Goal: Answer question/provide support

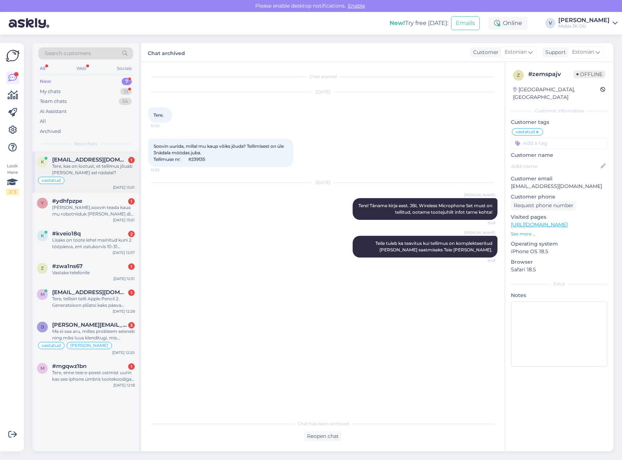
click at [105, 174] on div "Tere, kas on lootust, et tellimus jõuab [PERSON_NAME] sel nädalal?" at bounding box center [93, 169] width 83 height 13
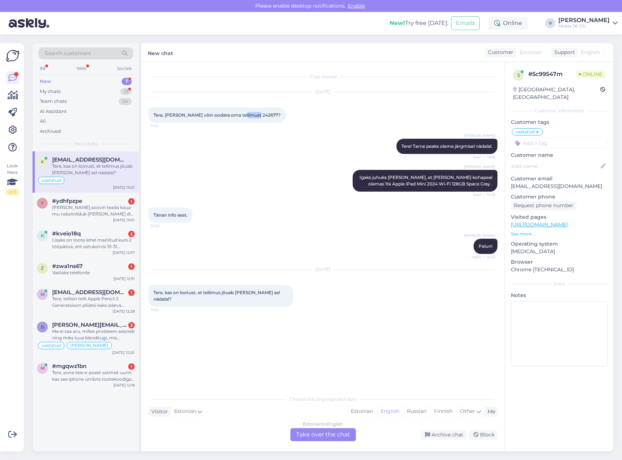
drag, startPoint x: 238, startPoint y: 114, endPoint x: 253, endPoint y: 115, distance: 15.2
click at [253, 115] on span "Tere, [PERSON_NAME] võin oodata oma tellimust 242677?" at bounding box center [217, 114] width 127 height 5
click at [239, 116] on span "Tere, [PERSON_NAME] võin oodata oma tellimust 242677?" at bounding box center [217, 114] width 127 height 5
drag, startPoint x: 237, startPoint y: 114, endPoint x: 253, endPoint y: 114, distance: 15.9
click at [253, 114] on span "Tere, [PERSON_NAME] võin oodata oma tellimust 242677?" at bounding box center [217, 114] width 127 height 5
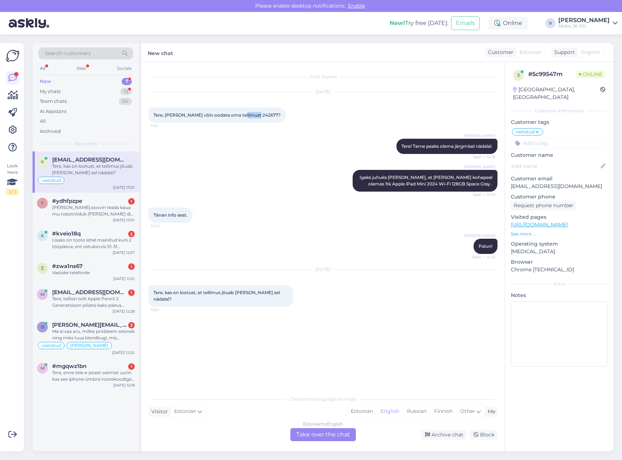
copy span "242677"
drag, startPoint x: 355, startPoint y: 406, endPoint x: 360, endPoint y: 409, distance: 5.7
click at [356, 407] on div "Estonian" at bounding box center [361, 411] width 29 height 11
click at [349, 430] on div "Estonian to Estonian Take over the chat" at bounding box center [323, 434] width 66 height 13
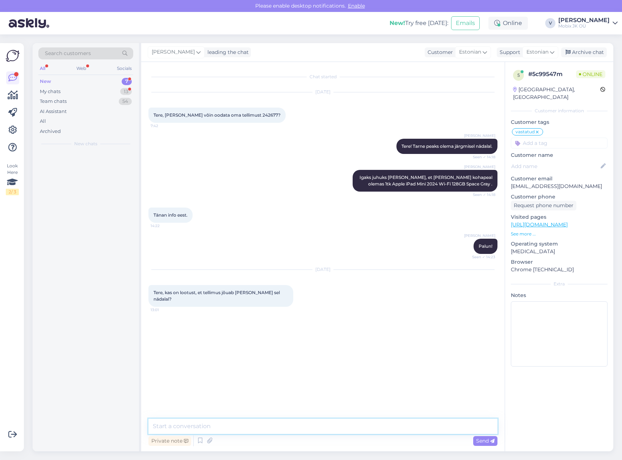
click at [344, 431] on textarea at bounding box center [322, 426] width 349 height 15
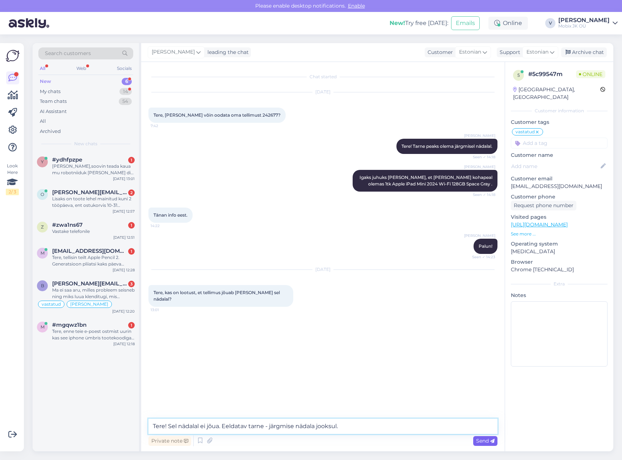
type textarea "Tere! Sel nädalal ei jõua. Eeldatav tarne - järgmise nädala jooksul."
click at [488, 439] on span "Send" at bounding box center [485, 440] width 18 height 7
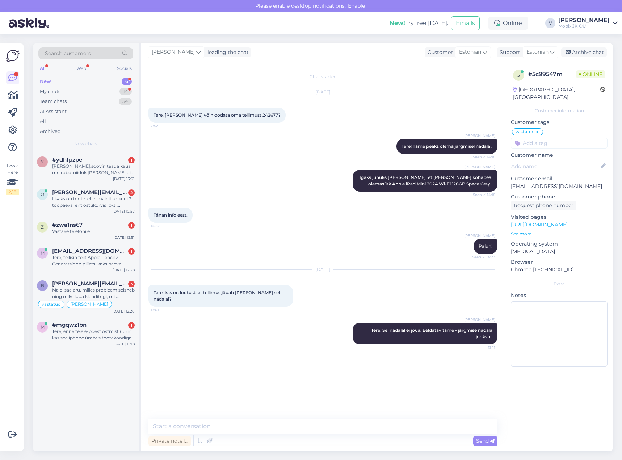
click at [579, 47] on div "[PERSON_NAME] leading the chat Customer Estonian Support Estonian Archive chat" at bounding box center [377, 52] width 472 height 19
click at [582, 53] on div "Archive chat" at bounding box center [584, 52] width 46 height 10
click at [103, 166] on div "[PERSON_NAME],soovin teada kaua mu robotniiduk [PERSON_NAME] dis on?" at bounding box center [93, 169] width 83 height 13
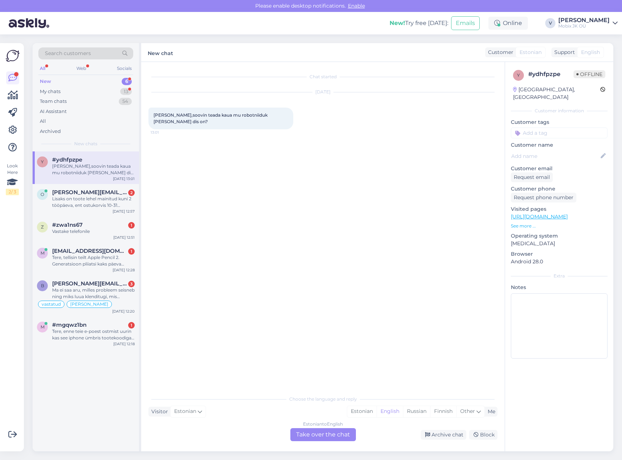
drag, startPoint x: 356, startPoint y: 410, endPoint x: 344, endPoint y: 435, distance: 28.1
click at [356, 410] on div "Estonian" at bounding box center [361, 411] width 29 height 11
click at [343, 436] on div "Estonian to Estonian Take over the chat" at bounding box center [323, 434] width 66 height 13
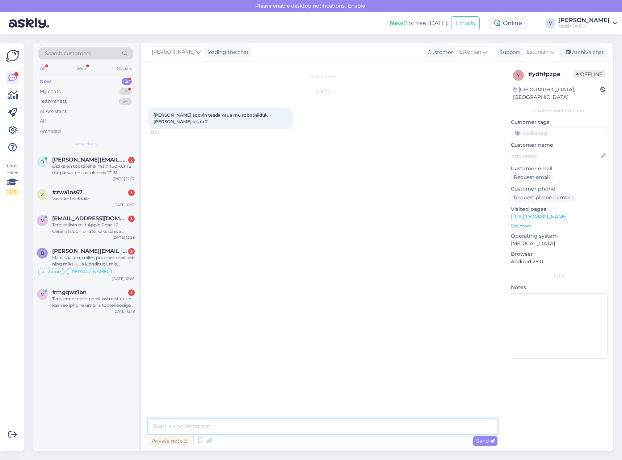
click at [344, 430] on textarea at bounding box center [322, 426] width 349 height 15
type textarea "Tere! Kuidas on Teie tellimuse number?"
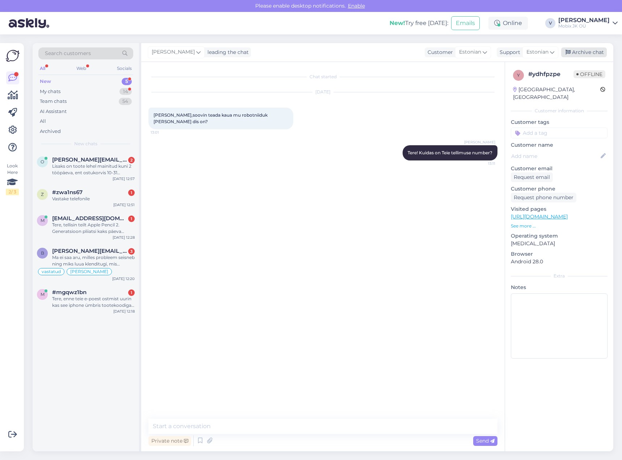
click at [592, 51] on div "Archive chat" at bounding box center [584, 52] width 46 height 10
click at [115, 168] on div "Lisaks on toote lehel mainitud kuni 2 tööpäeva, ent ostukorvis 10-31 tööpäeva. …" at bounding box center [93, 169] width 83 height 13
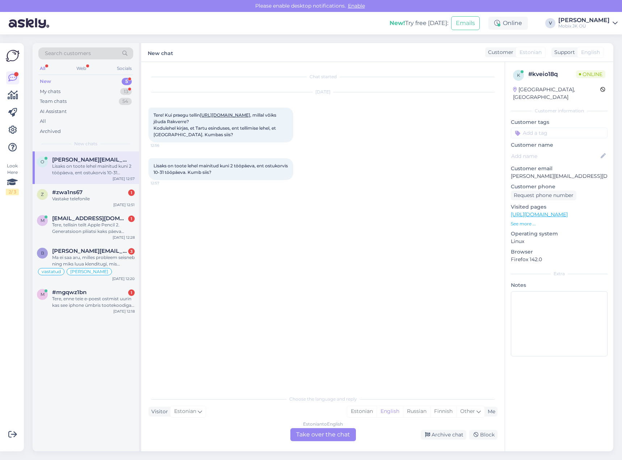
click at [241, 114] on link "[URL][DOMAIN_NAME]" at bounding box center [225, 114] width 50 height 5
click at [356, 409] on div "Estonian" at bounding box center [361, 411] width 29 height 11
click at [336, 433] on div "Estonian to Estonian Take over the chat" at bounding box center [323, 434] width 66 height 13
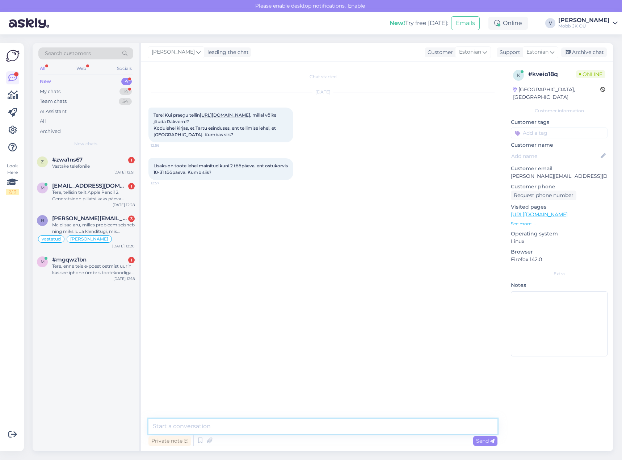
click at [335, 427] on textarea at bounding box center [322, 426] width 349 height 15
type textarea "Tere!"
click at [303, 422] on textarea at bounding box center [322, 426] width 349 height 15
paste textarea "Sony F8331/F8332 Xperia XZ DualUSB-Type C lintkaabel, laadimispesa"
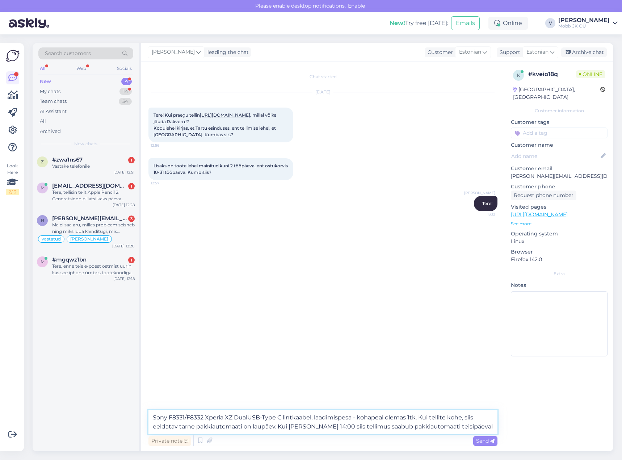
type textarea "Sony F8331/F8332 Xperia XZ DualUSB-Type C lintkaabel, laadimispesa - kohapeal o…"
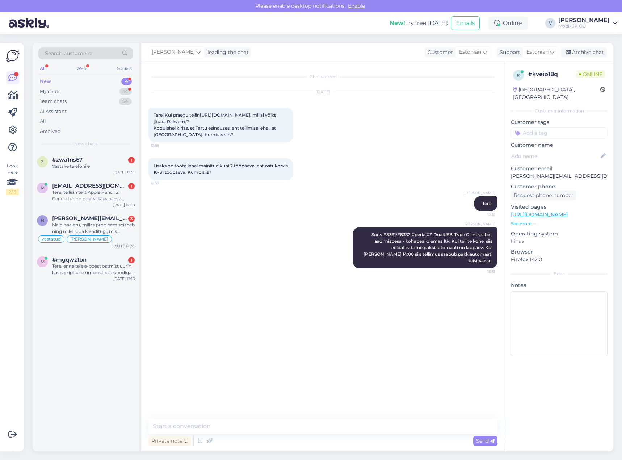
click at [549, 127] on input at bounding box center [559, 132] width 97 height 11
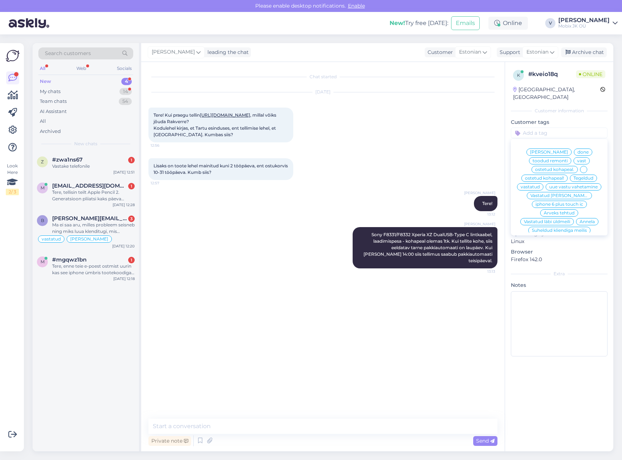
click at [540, 185] on span "vastatud" at bounding box center [530, 187] width 19 height 4
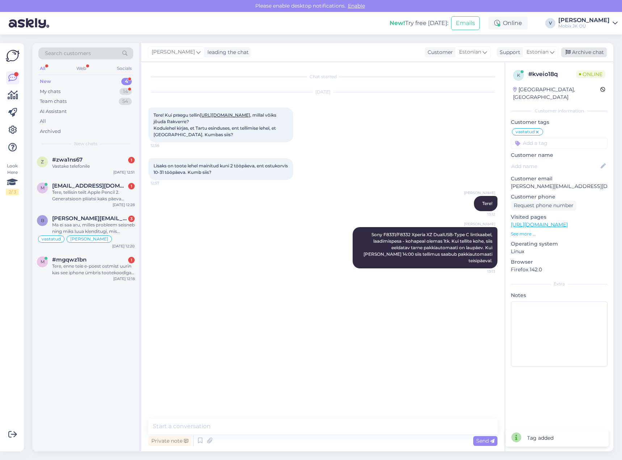
click at [592, 51] on div "Archive chat" at bounding box center [584, 52] width 46 height 10
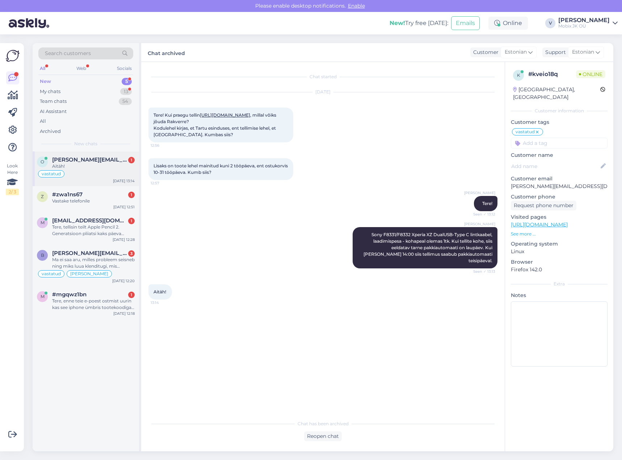
click at [112, 162] on span "[PERSON_NAME][EMAIL_ADDRESS][DOMAIN_NAME]" at bounding box center [89, 159] width 75 height 7
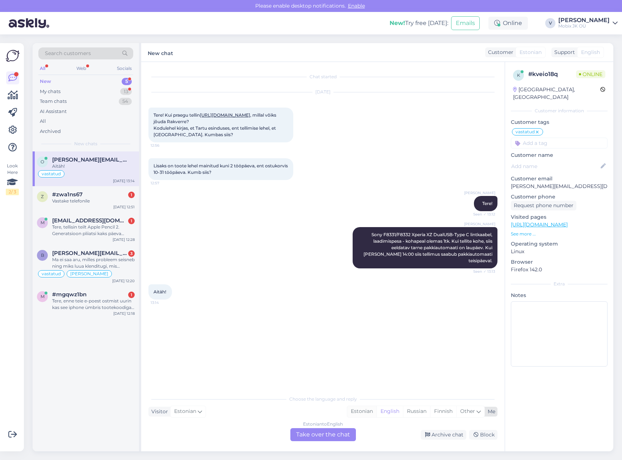
click at [362, 414] on div "Estonian" at bounding box center [361, 411] width 29 height 11
click at [343, 432] on div "Estonian to Estonian Take over the chat" at bounding box center [323, 434] width 66 height 13
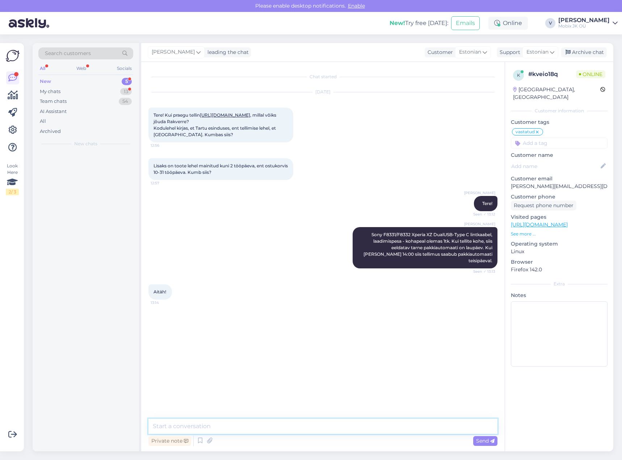
click at [342, 426] on textarea at bounding box center [322, 426] width 349 height 15
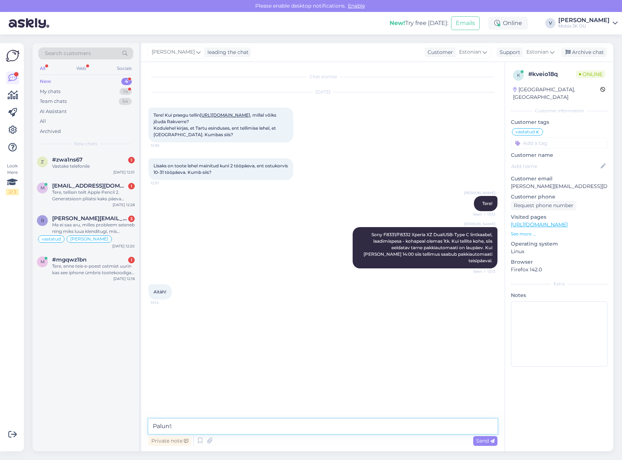
type textarea "Palun!:)"
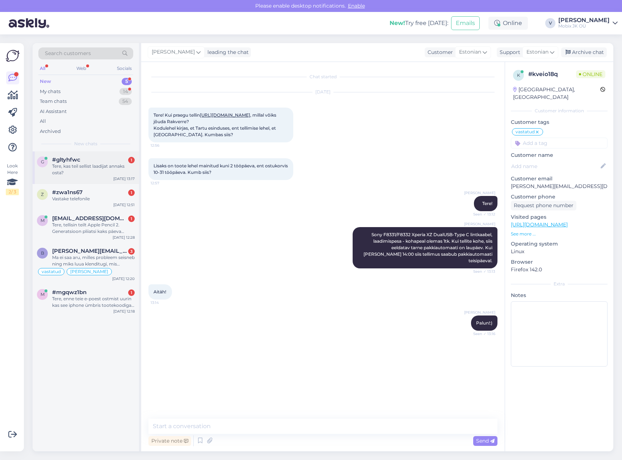
click at [114, 156] on div "g #gltyhfwc 1 Tere, kas teil sellist laadijat annaks osta? [DATE] 13:17" at bounding box center [86, 167] width 106 height 33
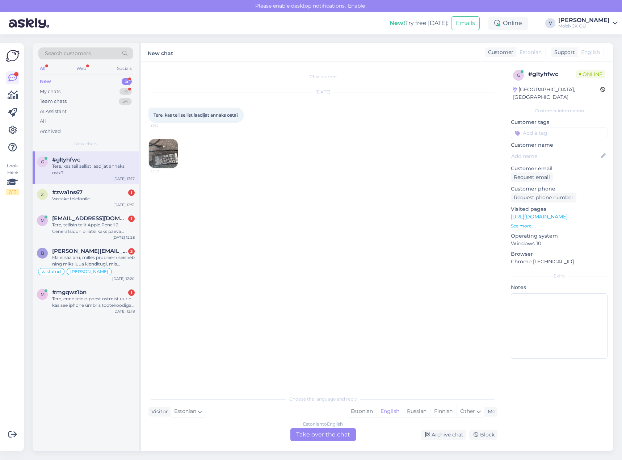
click at [162, 154] on img at bounding box center [163, 153] width 29 height 29
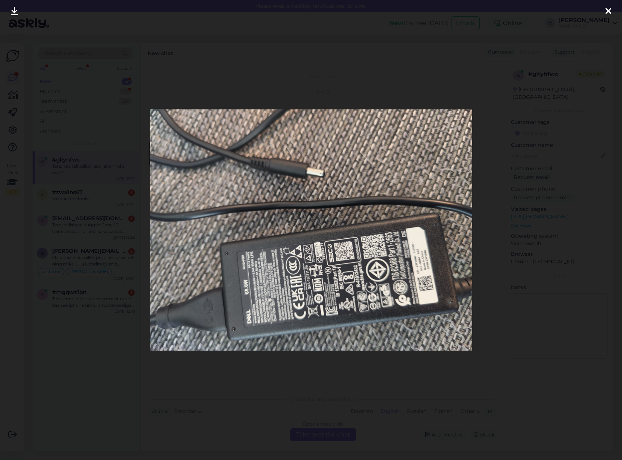
click at [247, 268] on img at bounding box center [311, 230] width 322 height 242
drag, startPoint x: 250, startPoint y: 269, endPoint x: 257, endPoint y: 271, distance: 7.8
click at [251, 269] on img at bounding box center [311, 230] width 322 height 242
click at [610, 12] on icon at bounding box center [609, 11] width 6 height 9
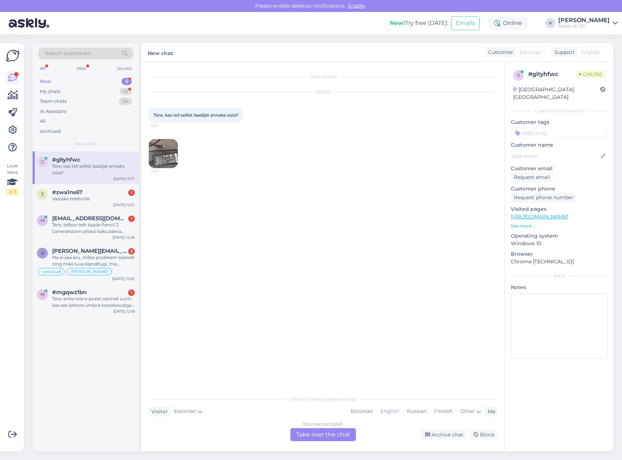
click at [171, 154] on img at bounding box center [163, 153] width 29 height 29
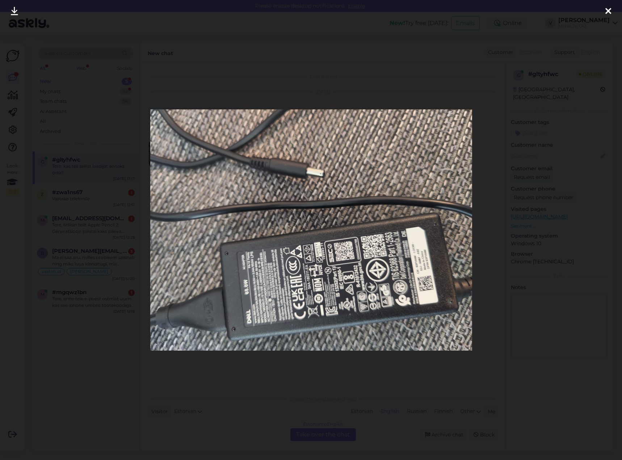
drag, startPoint x: 614, startPoint y: 6, endPoint x: 609, endPoint y: 2, distance: 6.4
click at [614, 6] on div at bounding box center [608, 11] width 14 height 23
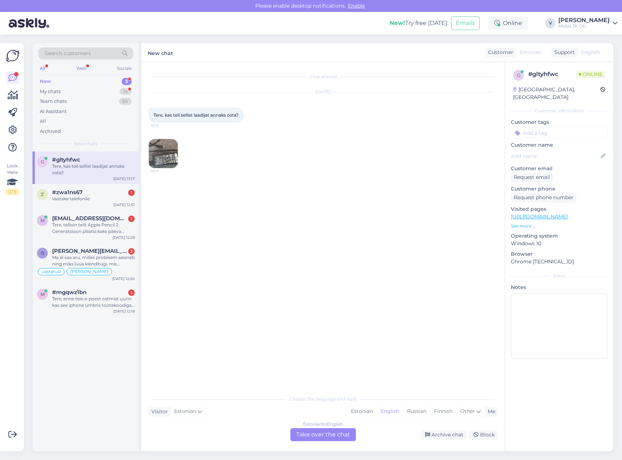
click at [173, 146] on img at bounding box center [163, 153] width 29 height 29
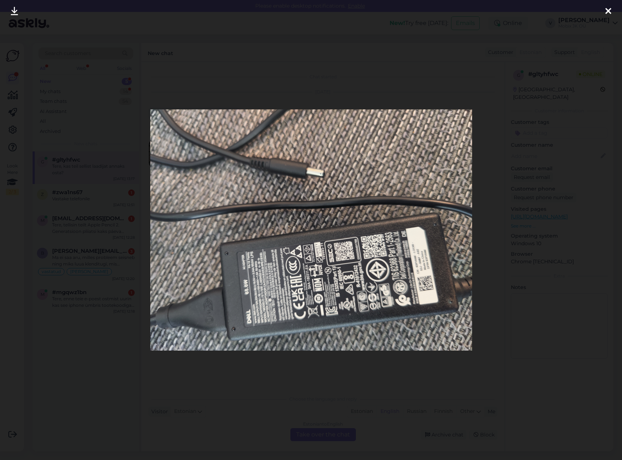
click at [608, 7] on icon at bounding box center [609, 11] width 6 height 9
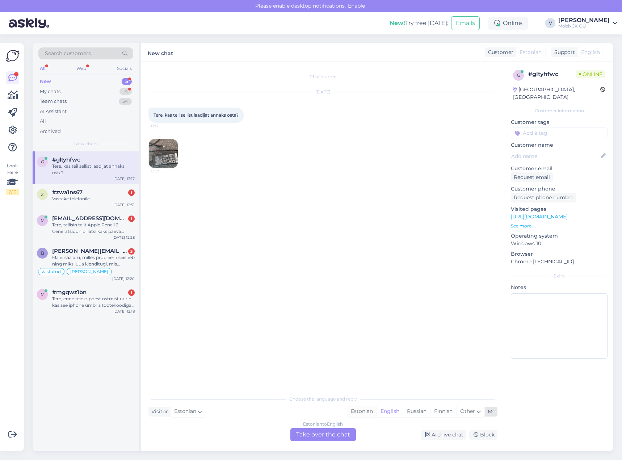
click at [363, 413] on div "Estonian" at bounding box center [361, 411] width 29 height 11
drag, startPoint x: 340, startPoint y: 436, endPoint x: 333, endPoint y: 425, distance: 12.4
click at [339, 435] on div "Estonian to Estonian Take over the chat" at bounding box center [323, 434] width 66 height 13
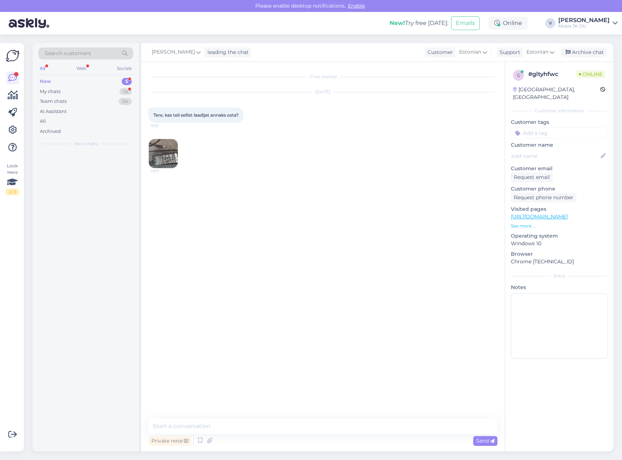
click at [330, 418] on div "Chat started [DATE] Tere, kas teil sellist laadijat annaks osta? 13:17 13:17 Pr…" at bounding box center [323, 256] width 364 height 389
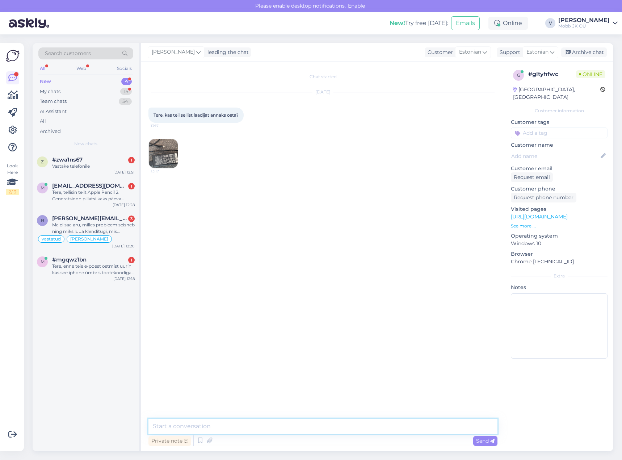
click at [280, 430] on textarea at bounding box center [322, 426] width 349 height 15
paste textarea "[URL][DOMAIN_NAME]"
type textarea "Tere! Täname kirja eest. 65W Dell laadija on kohapeal olemas [URL][DOMAIN_NAME]"
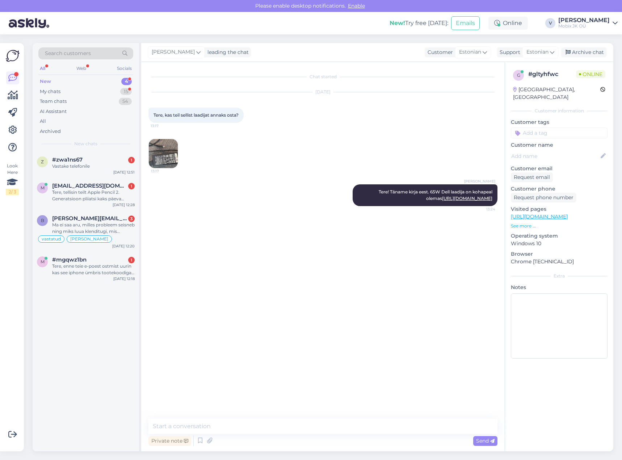
click at [540, 127] on input at bounding box center [559, 132] width 97 height 11
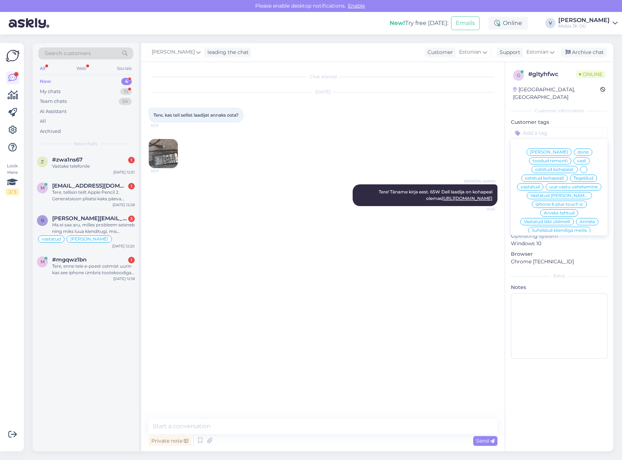
click at [540, 185] on span "vastatud" at bounding box center [530, 187] width 19 height 4
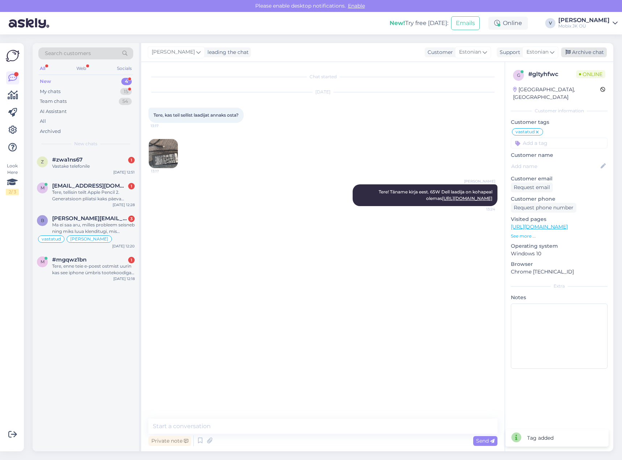
click at [583, 49] on div "Archive chat" at bounding box center [584, 52] width 46 height 10
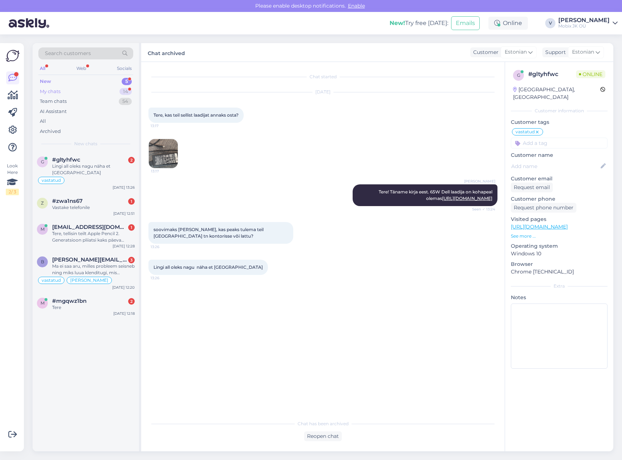
click at [124, 91] on div "14" at bounding box center [126, 91] width 12 height 7
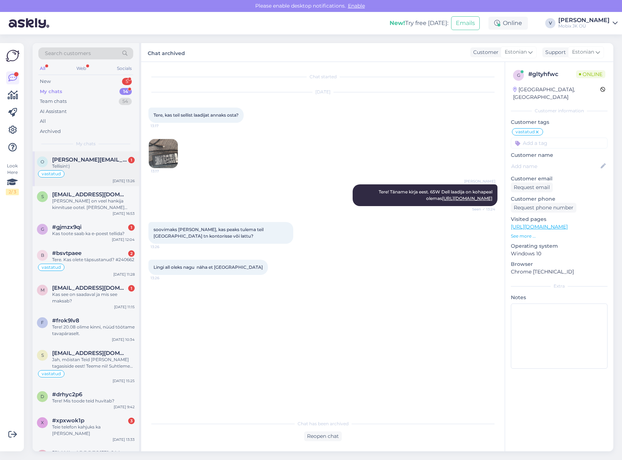
click at [113, 173] on div "vastatud" at bounding box center [86, 173] width 98 height 9
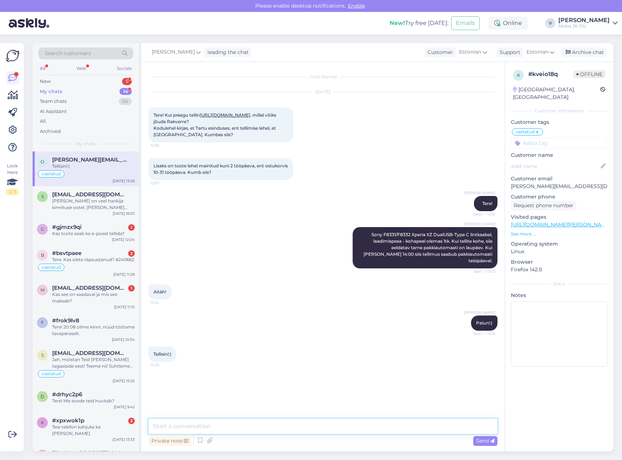
click at [345, 423] on textarea at bounding box center [322, 426] width 349 height 15
type textarea "Tänan tellimuse eest!:)"
click at [558, 138] on input at bounding box center [559, 143] width 97 height 11
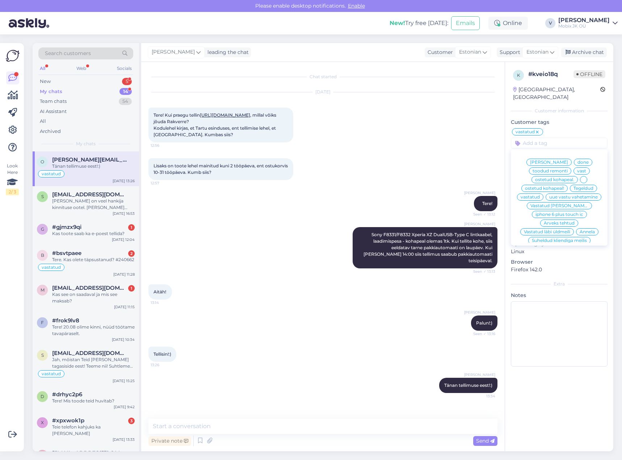
click at [556, 160] on span "[PERSON_NAME]" at bounding box center [549, 162] width 38 height 4
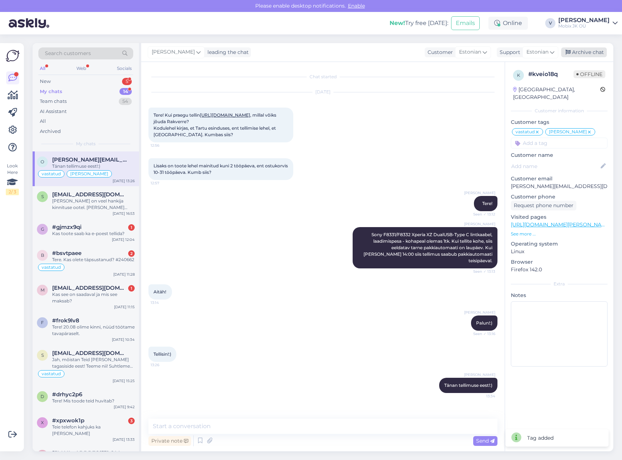
click at [591, 50] on div "Archive chat" at bounding box center [584, 52] width 46 height 10
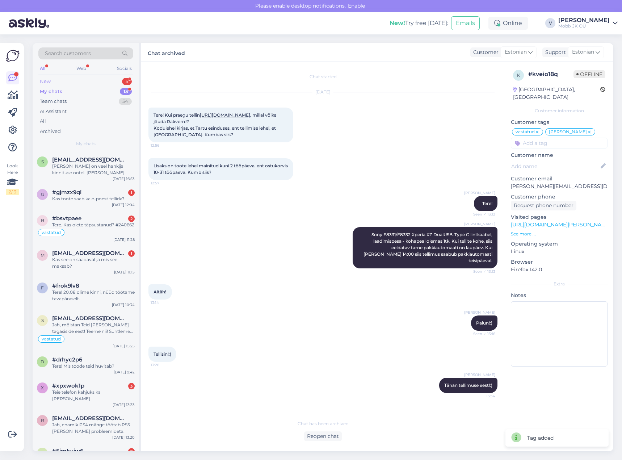
click at [102, 77] on div "New 5" at bounding box center [85, 81] width 95 height 10
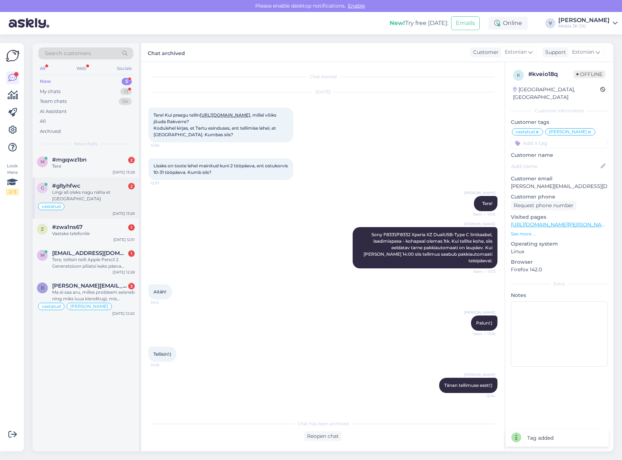
click at [118, 193] on div "Lingi all oleks nagu näha et [GEOGRAPHIC_DATA]" at bounding box center [93, 195] width 83 height 13
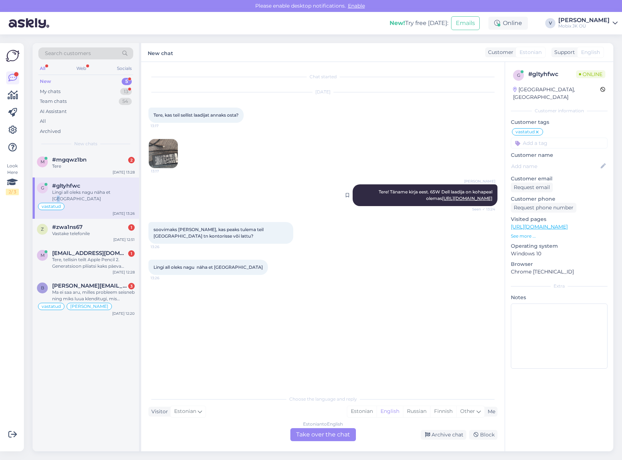
click at [442, 197] on link "[URL][DOMAIN_NAME]" at bounding box center [467, 198] width 50 height 5
click at [368, 412] on div "Estonian" at bounding box center [361, 411] width 29 height 11
drag, startPoint x: 345, startPoint y: 433, endPoint x: 342, endPoint y: 430, distance: 4.4
click at [345, 433] on div "Estonian to Estonian Take over the chat" at bounding box center [323, 434] width 66 height 13
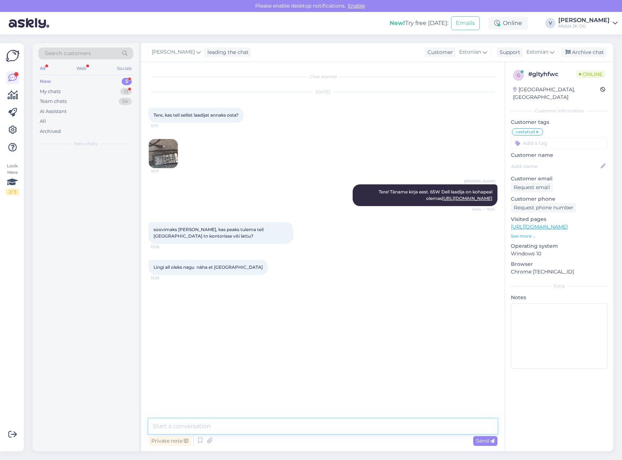
click at [334, 422] on textarea at bounding box center [322, 426] width 349 height 15
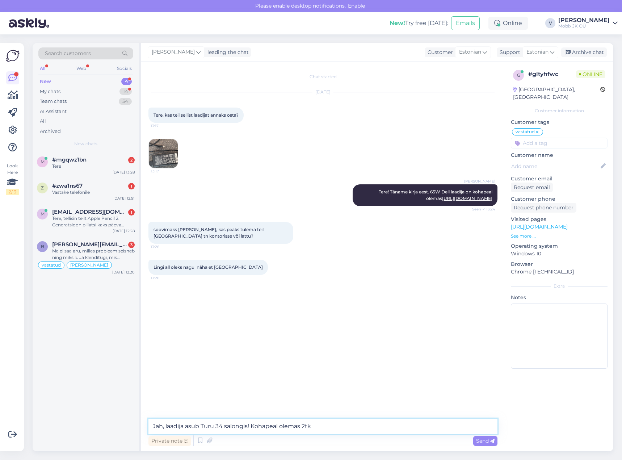
type textarea "Jah, laadija asub Turu 34 salongis! Kohapeal olemas 2tk."
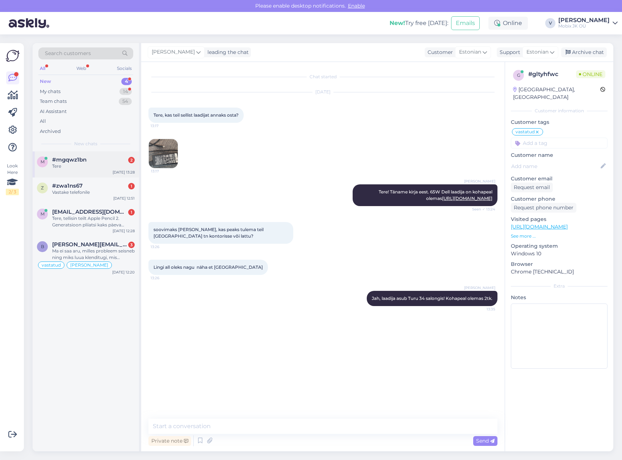
click at [119, 159] on div "#mgqwz1bn 2" at bounding box center [93, 159] width 83 height 7
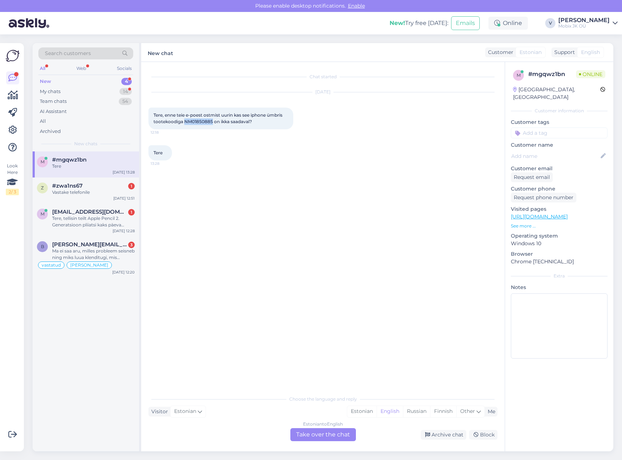
drag, startPoint x: 185, startPoint y: 123, endPoint x: 212, endPoint y: 122, distance: 26.5
click at [212, 122] on span "Tere, enne teie e-poest ostmist uurin kas see iphone ümbris tootekoodiga NM0185…" at bounding box center [219, 118] width 130 height 12
copy span "NM01850885"
drag, startPoint x: 368, startPoint y: 410, endPoint x: 352, endPoint y: 429, distance: 24.4
click at [368, 410] on div "Estonian" at bounding box center [361, 411] width 29 height 11
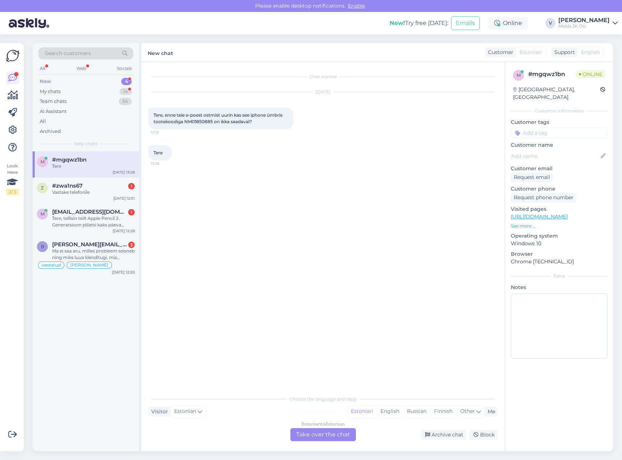
click at [342, 435] on div "Estonian to Estonian Take over the chat" at bounding box center [323, 434] width 66 height 13
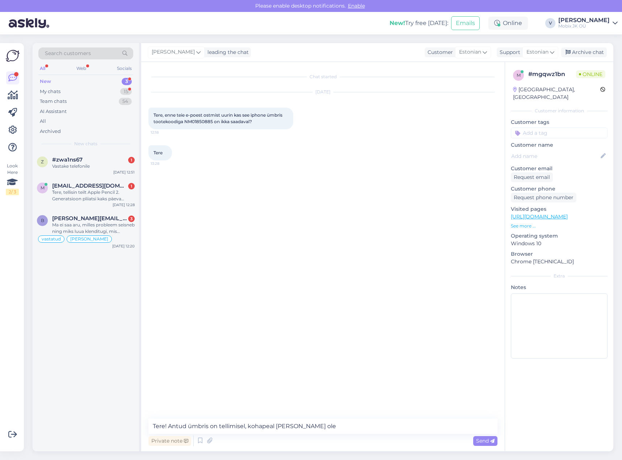
type textarea "Tere! Antud ümbris on tellimisel, kohapeal [PERSON_NAME] ole."
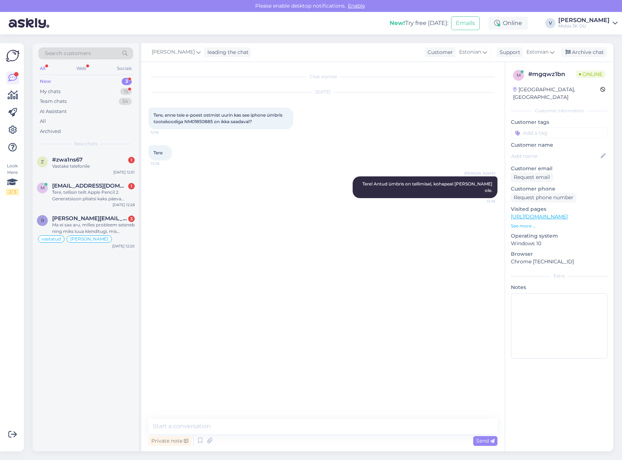
click at [569, 127] on input at bounding box center [559, 132] width 97 height 11
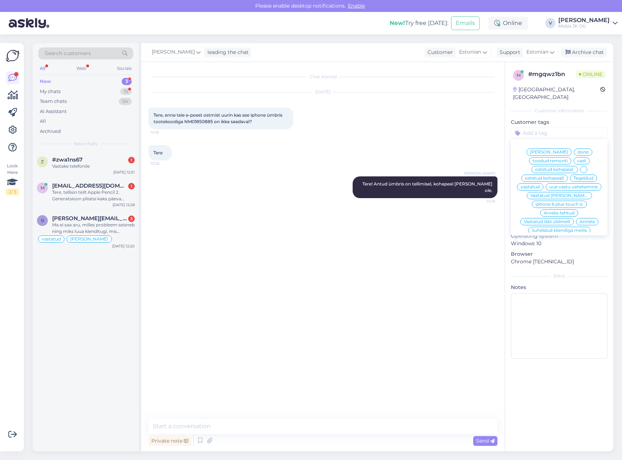
click at [540, 185] on span "vastatud" at bounding box center [530, 187] width 19 height 4
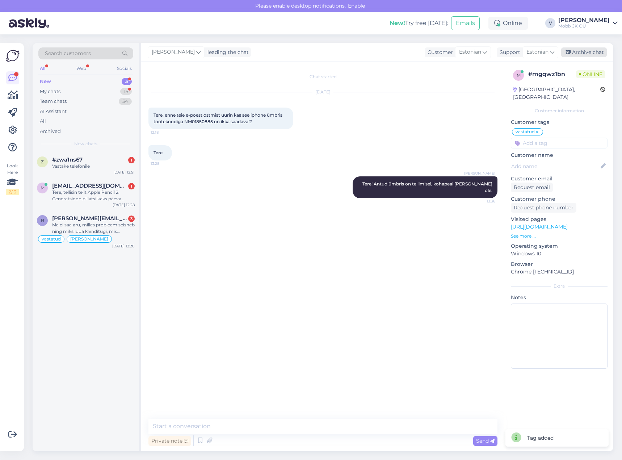
click at [584, 50] on div "Archive chat" at bounding box center [584, 52] width 46 height 10
drag, startPoint x: 111, startPoint y: 198, endPoint x: 125, endPoint y: 205, distance: 16.0
click at [111, 198] on div "Tere, tellisin teilt Apple Pencil 2. Generatsioon pliiatsi kaks päeva tagasi [P…" at bounding box center [93, 195] width 83 height 13
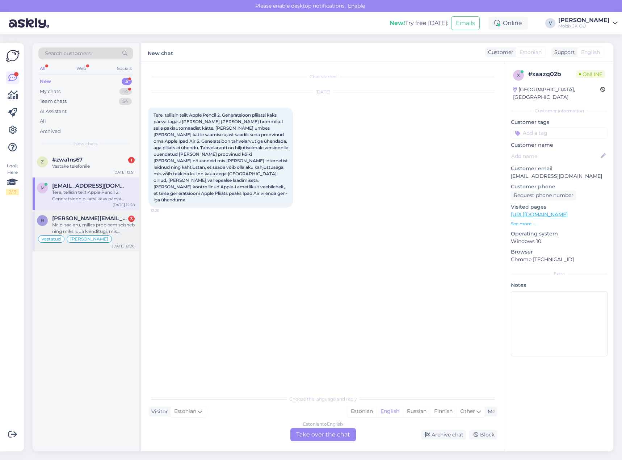
click at [116, 231] on div "Ma ei saa aru, milles probleem seisneb ning miks luua klenditugi, mis [PERSON_N…" at bounding box center [93, 228] width 83 height 13
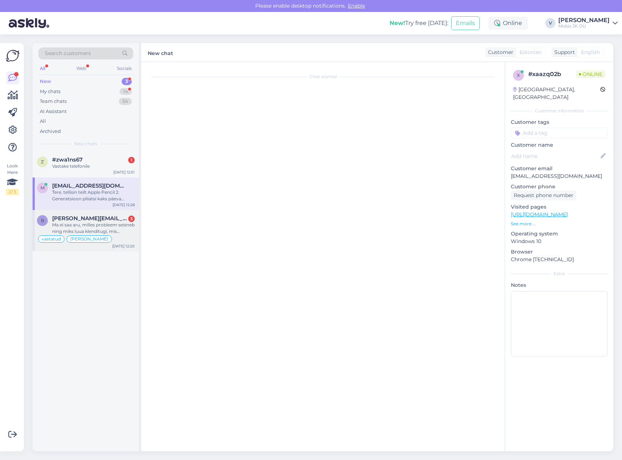
scroll to position [808, 0]
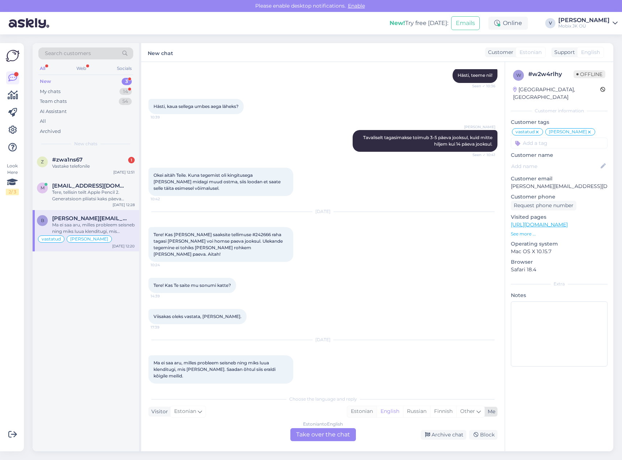
click at [368, 412] on div "Estonian" at bounding box center [361, 411] width 29 height 11
click at [344, 432] on div "Estonian to Estonian Take over the chat" at bounding box center [323, 434] width 66 height 13
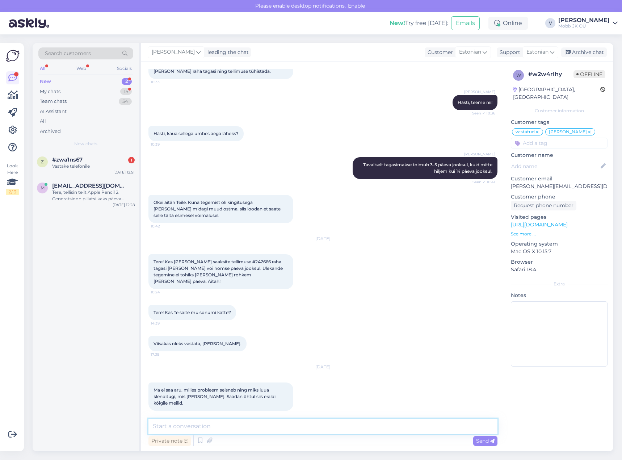
click at [341, 427] on textarea at bounding box center [322, 426] width 349 height 15
click at [297, 425] on textarea "Tere! Vastasime Teile [PERSON_NAME]! [PERSON_NAME] saab tagasimkse tehtud!" at bounding box center [322, 426] width 349 height 15
click at [342, 425] on textarea "Tere! Vastasime Teile [PERSON_NAME]! [PERSON_NAME] saab tagasimakse tehtud!" at bounding box center [322, 426] width 349 height 15
type textarea "Tere! Vastasime Teile [PERSON_NAME]! [PERSON_NAME] saab tagasimakse tehtud!"
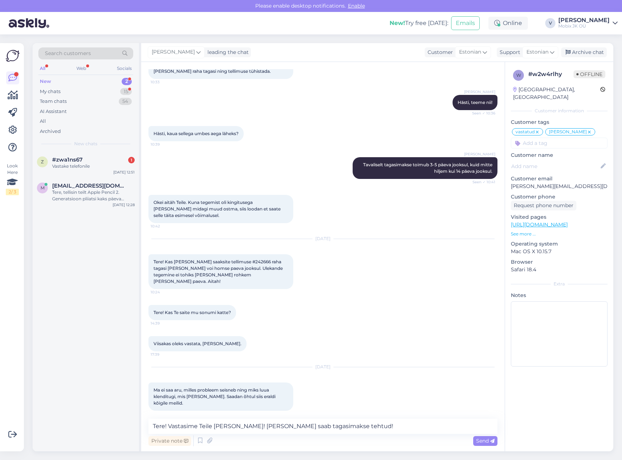
click at [483, 435] on div "Private note Send" at bounding box center [322, 441] width 349 height 14
drag, startPoint x: 483, startPoint y: 440, endPoint x: 495, endPoint y: 404, distance: 38.1
click at [483, 440] on span "Send" at bounding box center [485, 440] width 18 height 7
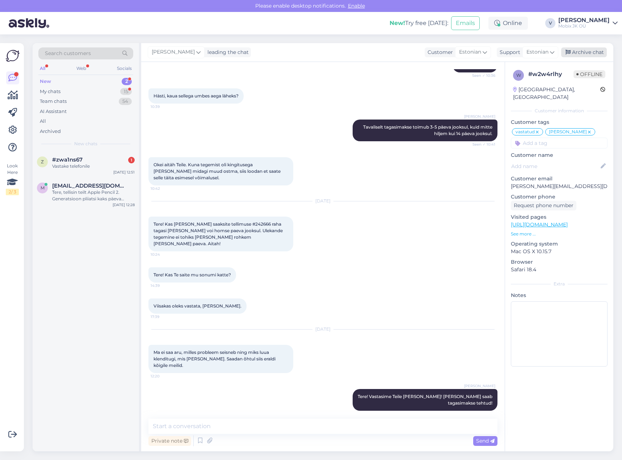
click at [579, 53] on div "Archive chat" at bounding box center [584, 52] width 46 height 10
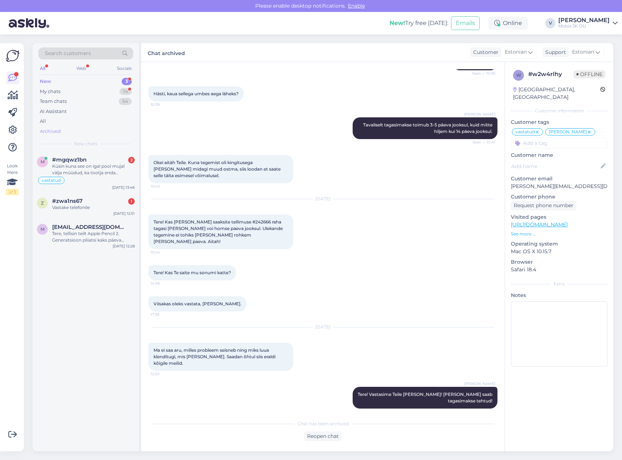
scroll to position [821, 0]
click at [123, 164] on div "Küsin kuna see on igal pool mujal välja müüdud, ka tootja enda kodukal, ja hetk…" at bounding box center [93, 169] width 83 height 13
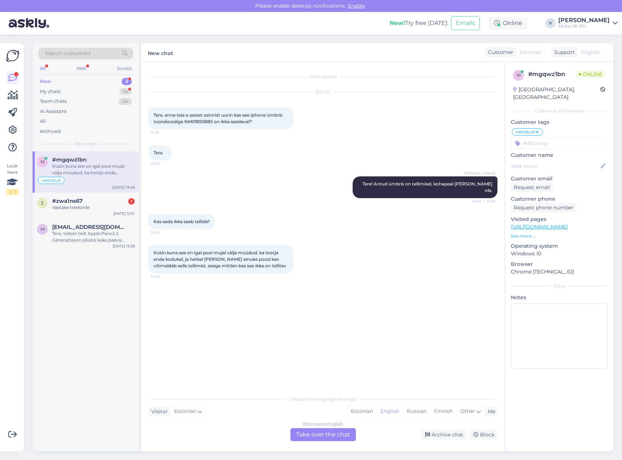
scroll to position [0, 0]
drag, startPoint x: 354, startPoint y: 409, endPoint x: 351, endPoint y: 416, distance: 8.5
click at [355, 410] on div "Estonian" at bounding box center [361, 411] width 29 height 11
drag, startPoint x: 340, startPoint y: 430, endPoint x: 334, endPoint y: 424, distance: 8.7
click at [339, 430] on div "Estonian to Estonian Take over the chat" at bounding box center [323, 434] width 66 height 13
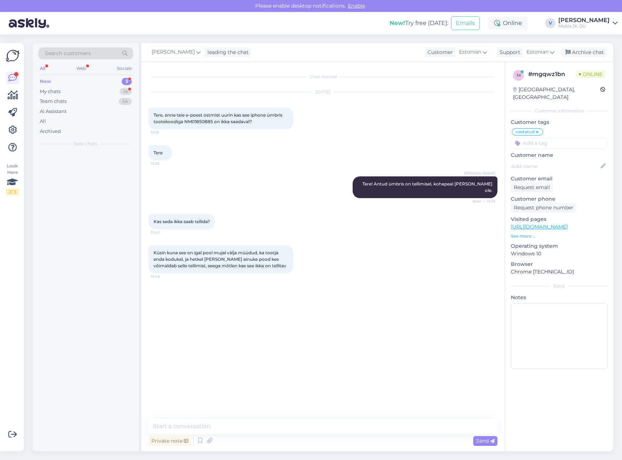
click at [334, 423] on textarea at bounding box center [322, 426] width 349 height 15
type textarea "Kohe täpsustan üle [PERSON_NAME] teada:)"
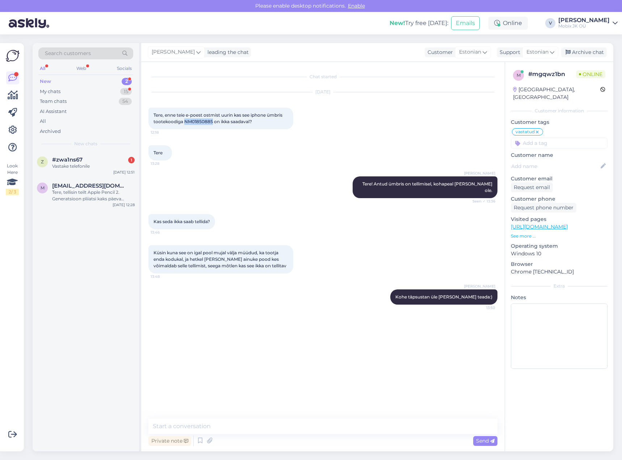
drag, startPoint x: 184, startPoint y: 121, endPoint x: 217, endPoint y: 123, distance: 32.3
click at [212, 120] on span "Tere, enne teie e-poest ostmist uurin kas see iphone ümbris tootekoodiga NM0185…" at bounding box center [219, 118] width 130 height 12
copy span "NM01850885"
